Goal: Task Accomplishment & Management: Use online tool/utility

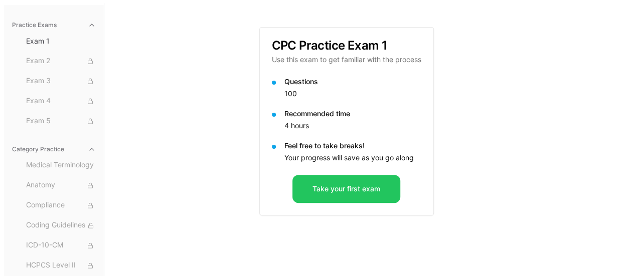
scroll to position [92, 0]
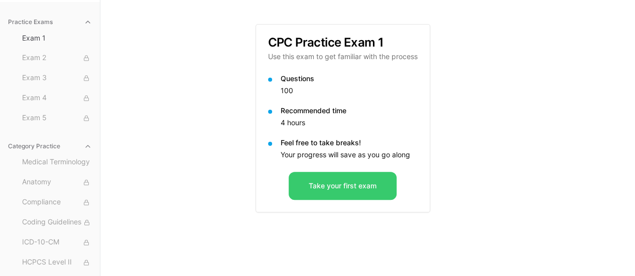
click at [364, 185] on button "Take your first exam" at bounding box center [343, 186] width 108 height 28
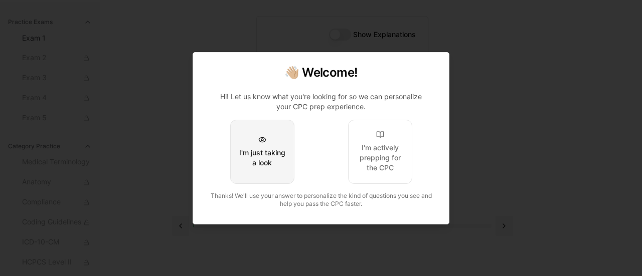
click at [275, 161] on div "I'm just taking a look" at bounding box center [262, 158] width 47 height 20
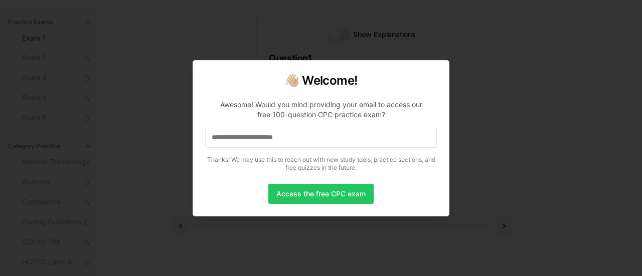
click at [503, 156] on div at bounding box center [321, 138] width 642 height 276
click at [486, 71] on div at bounding box center [321, 138] width 642 height 276
click at [340, 194] on button "Access the free CPC exam" at bounding box center [320, 194] width 105 height 20
click at [347, 190] on button "Access the free CPC exam" at bounding box center [320, 194] width 105 height 20
click at [520, 145] on div at bounding box center [321, 138] width 642 height 276
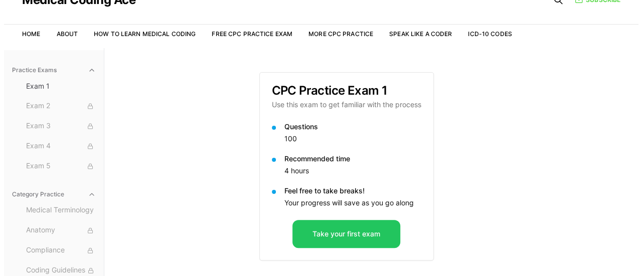
scroll to position [92, 0]
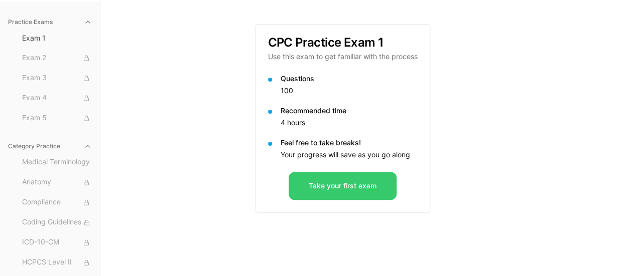
click at [356, 185] on button "Take your first exam" at bounding box center [343, 186] width 108 height 28
